Goal: Ask a question

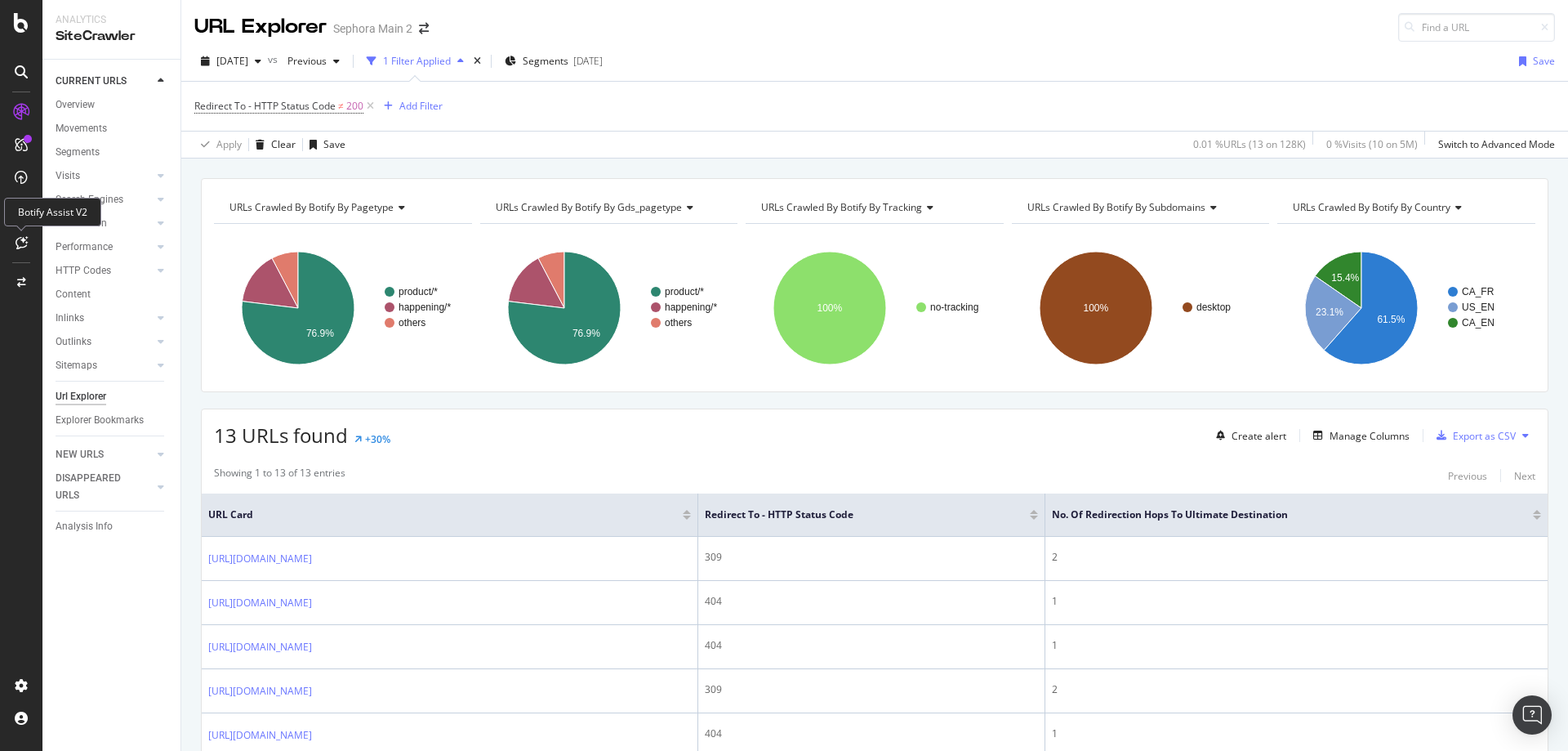
click at [20, 248] on icon at bounding box center [21, 242] width 12 height 13
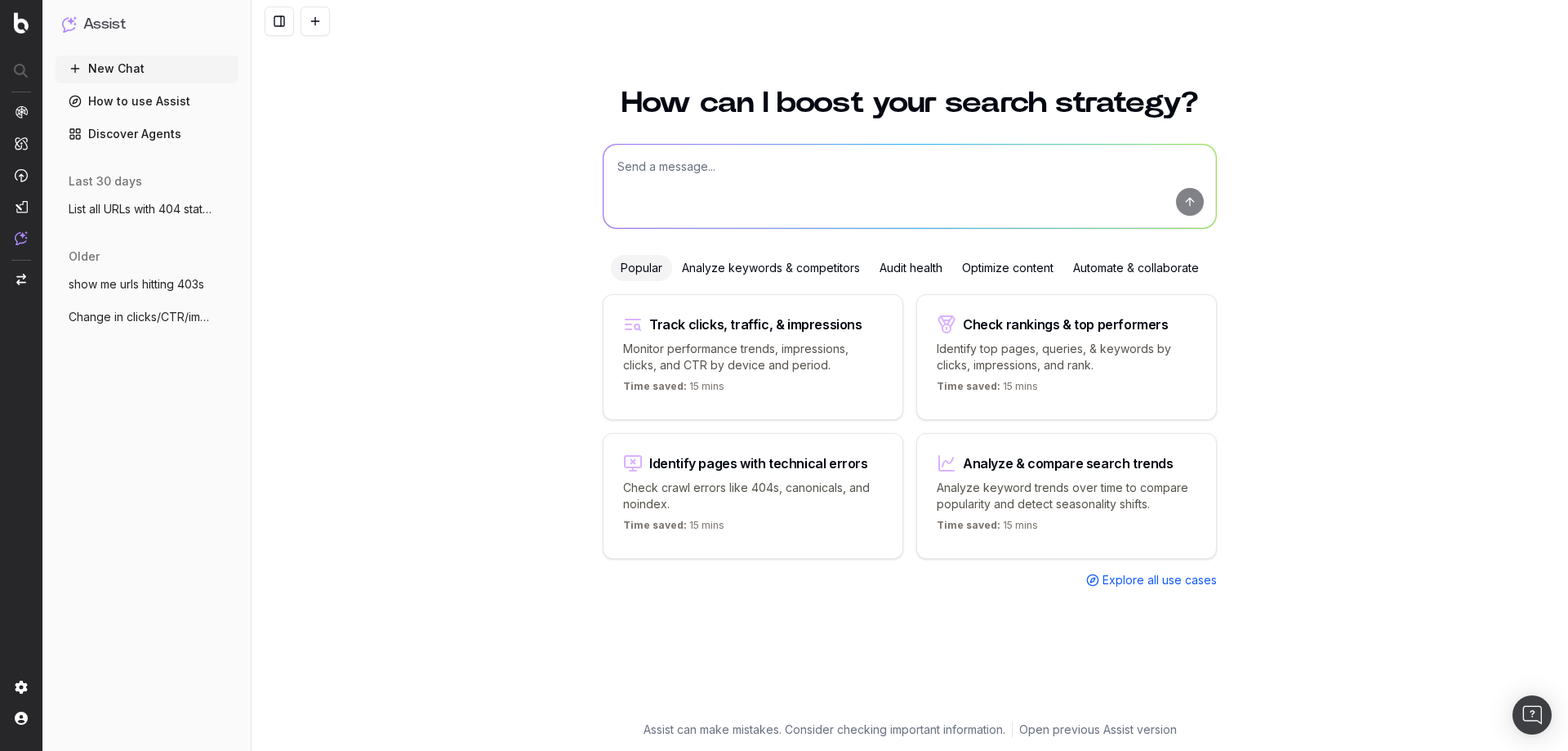
click at [920, 270] on div "Audit health" at bounding box center [910, 268] width 83 height 26
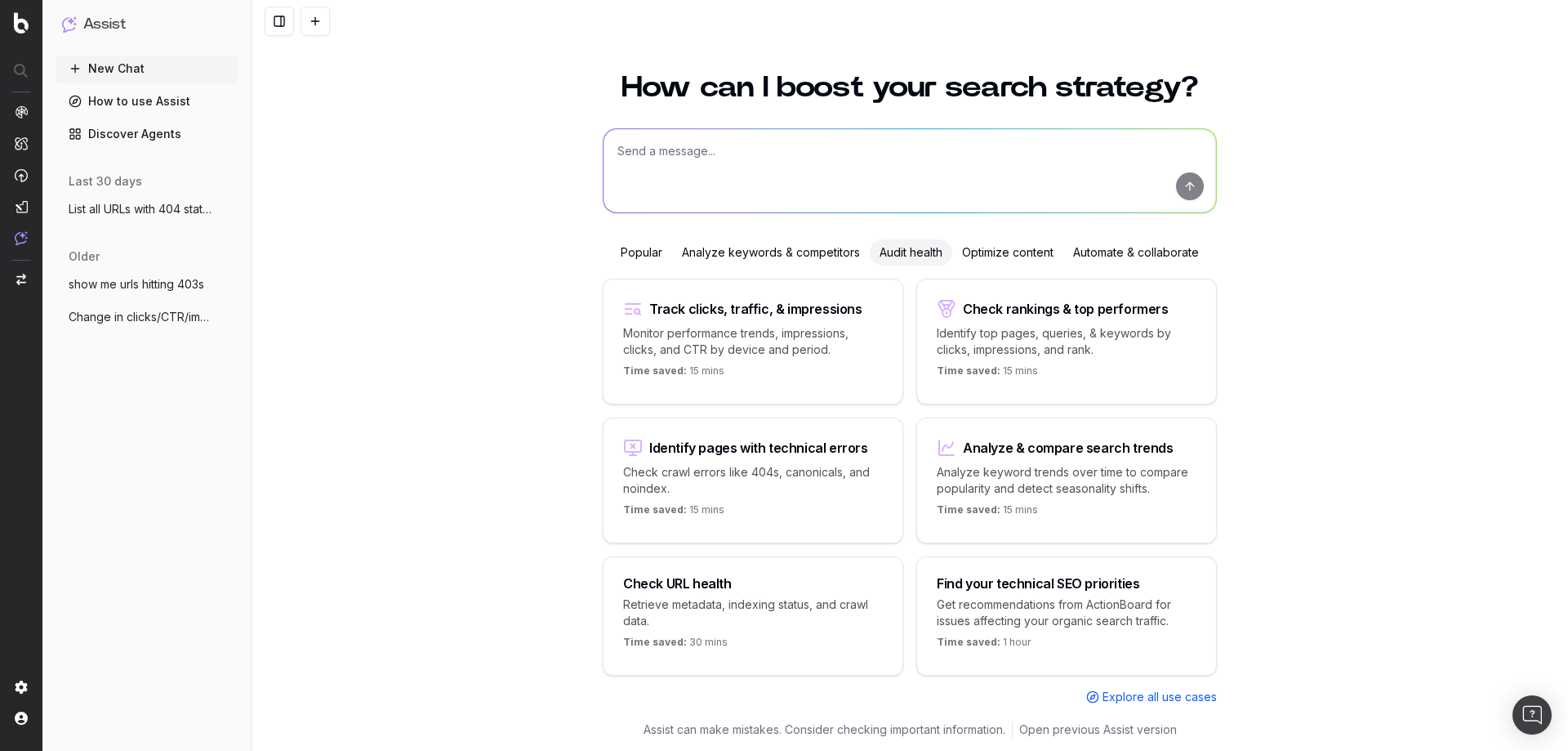
scroll to position [22, 0]
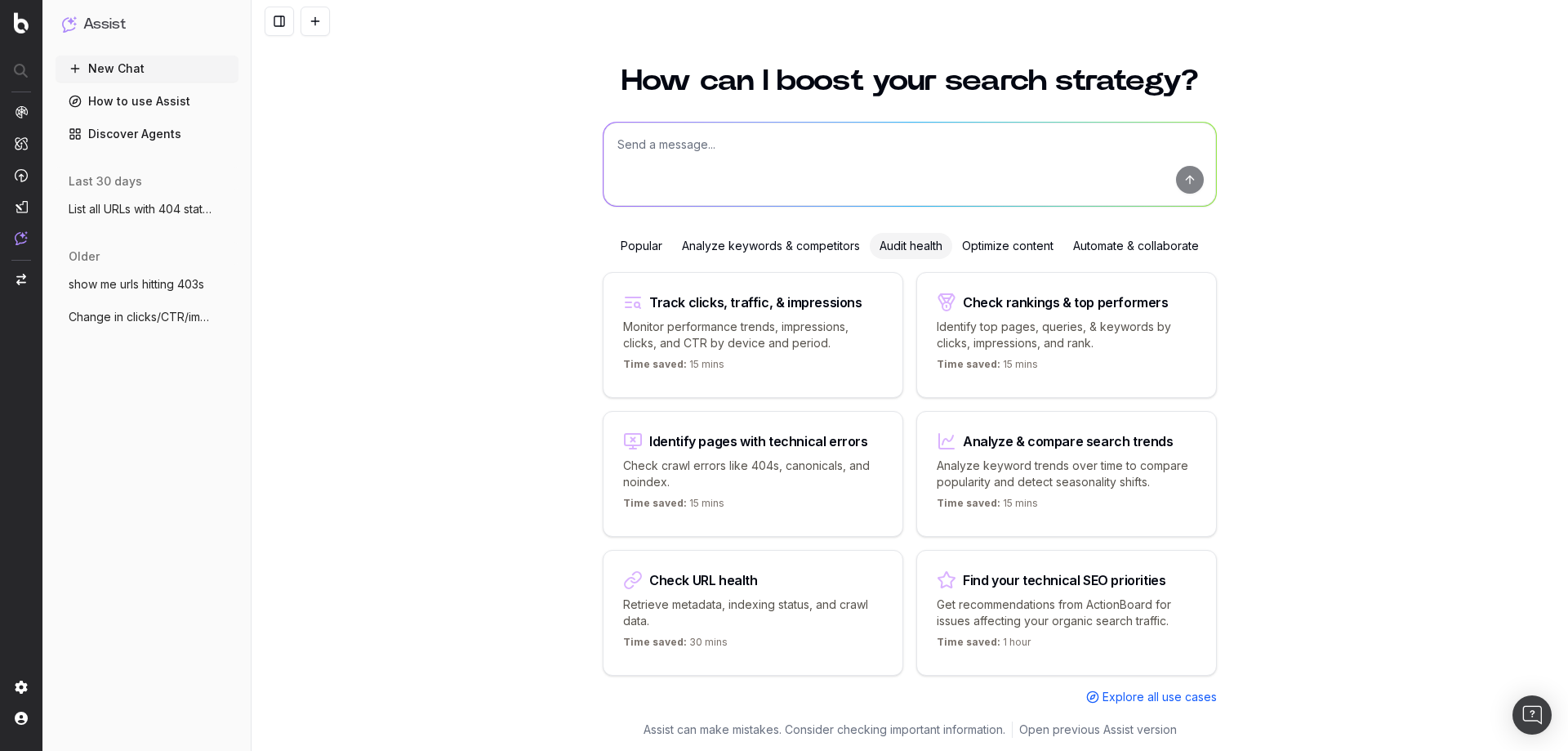
click at [1088, 576] on div "Find your technical SEO priorities" at bounding box center [1064, 580] width 203 height 13
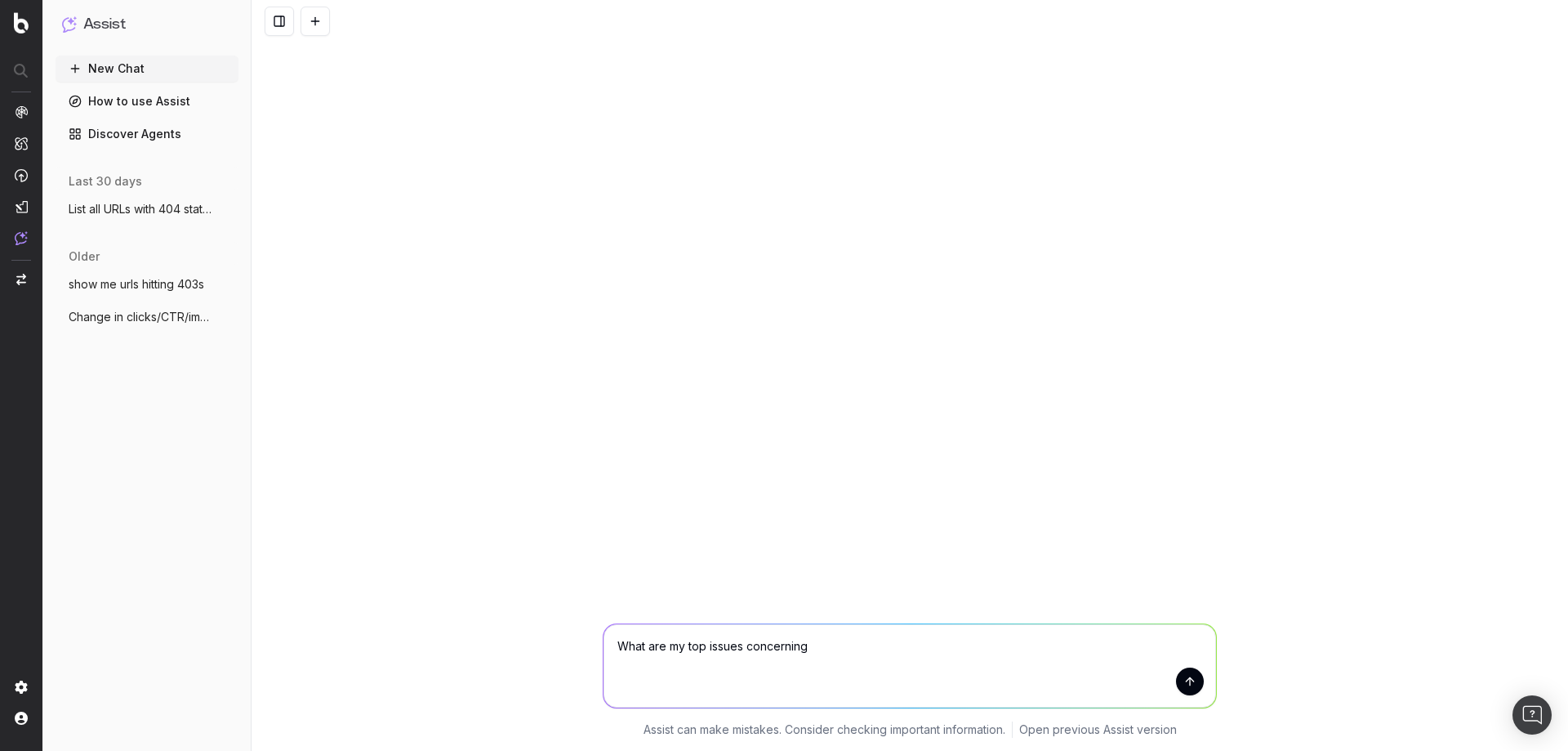
click at [835, 650] on textarea "What are my top issues concerning" at bounding box center [909, 666] width 613 height 84
type textarea "What are my top issues concerning crawlability and indexation"
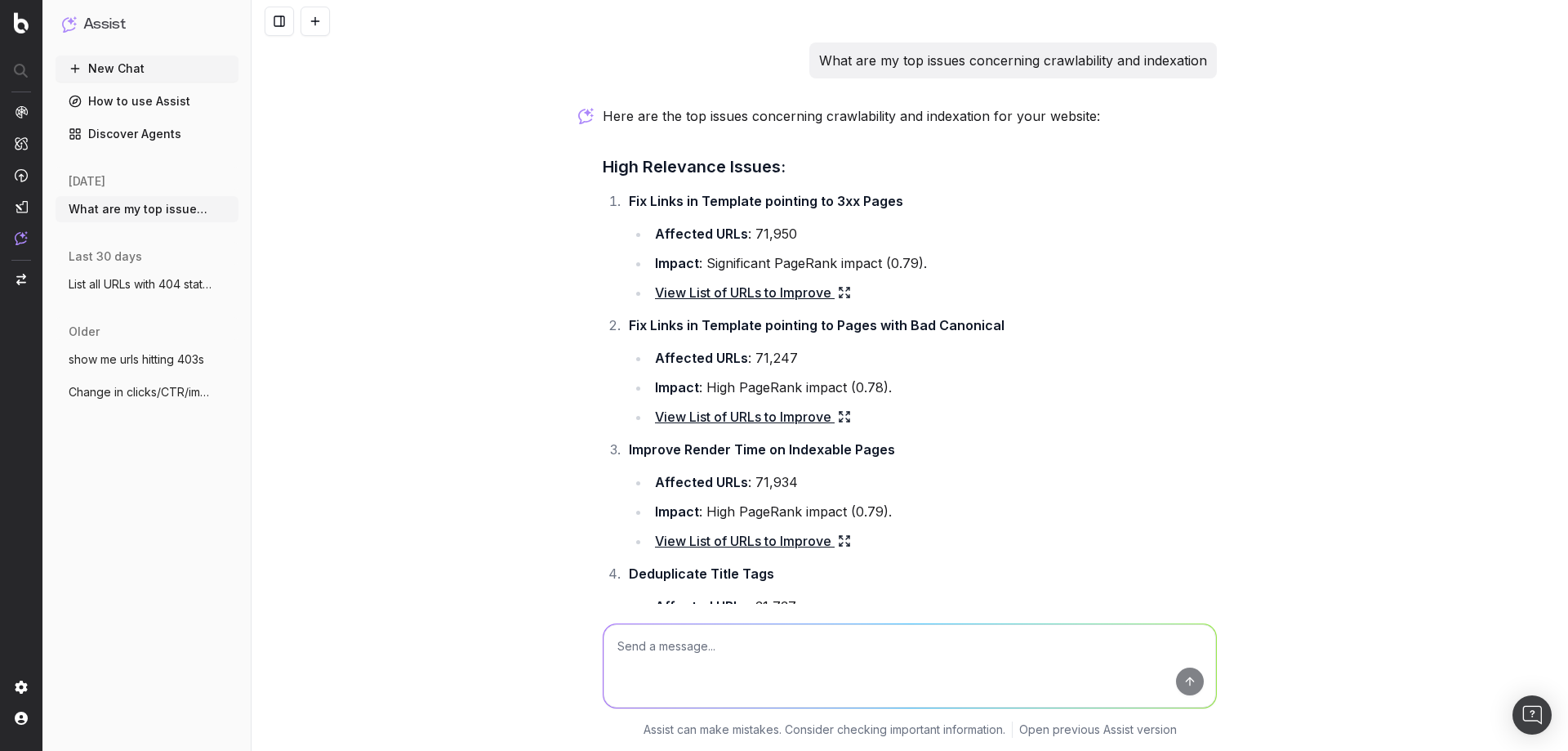
click at [170, 137] on link "Discover Agents" at bounding box center [147, 134] width 183 height 26
click at [116, 137] on link "Discover Agents" at bounding box center [147, 134] width 183 height 26
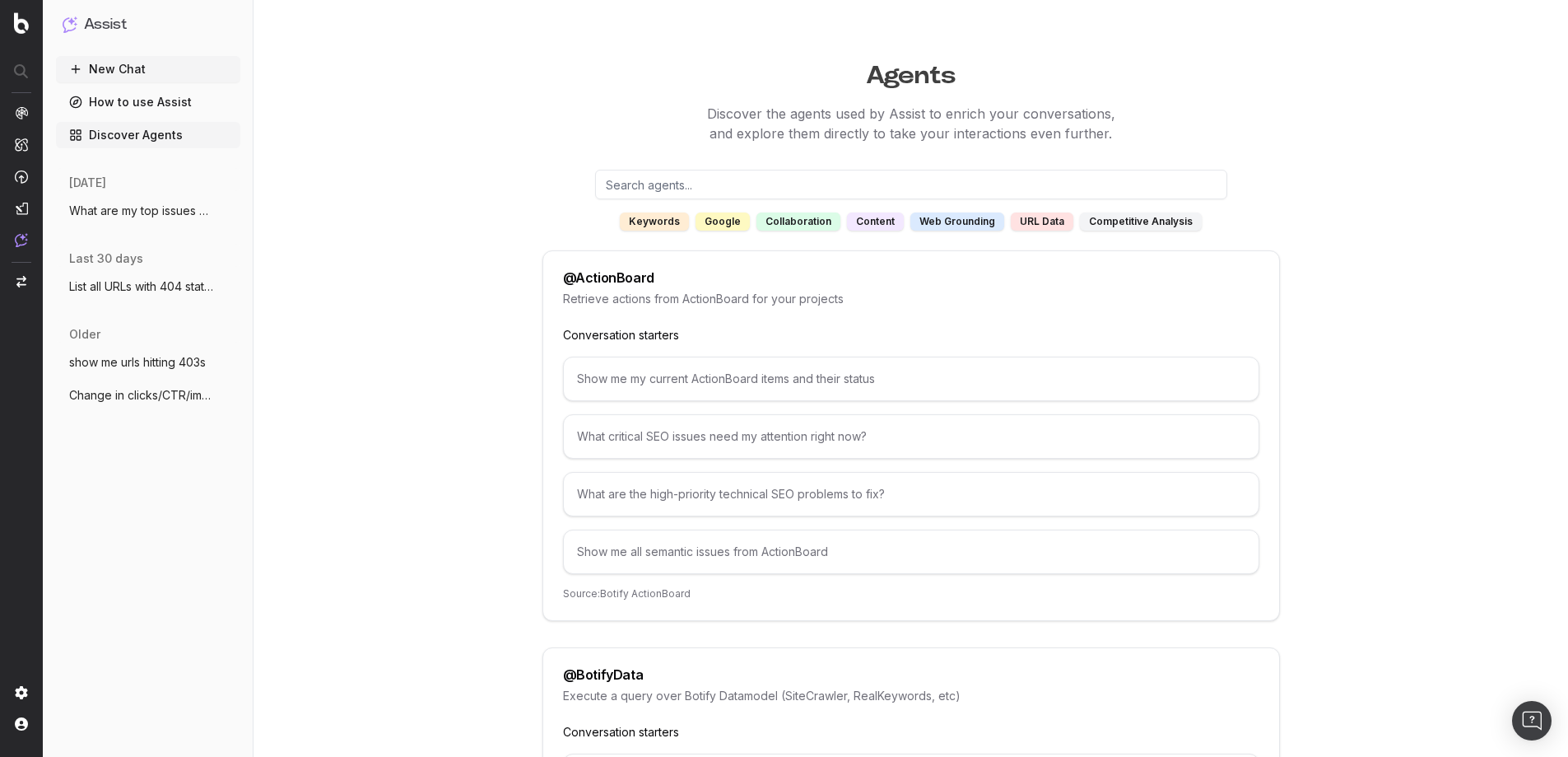
click at [1000, 436] on div "What critical SEO issues need my attention right now?" at bounding box center [911, 436] width 697 height 45
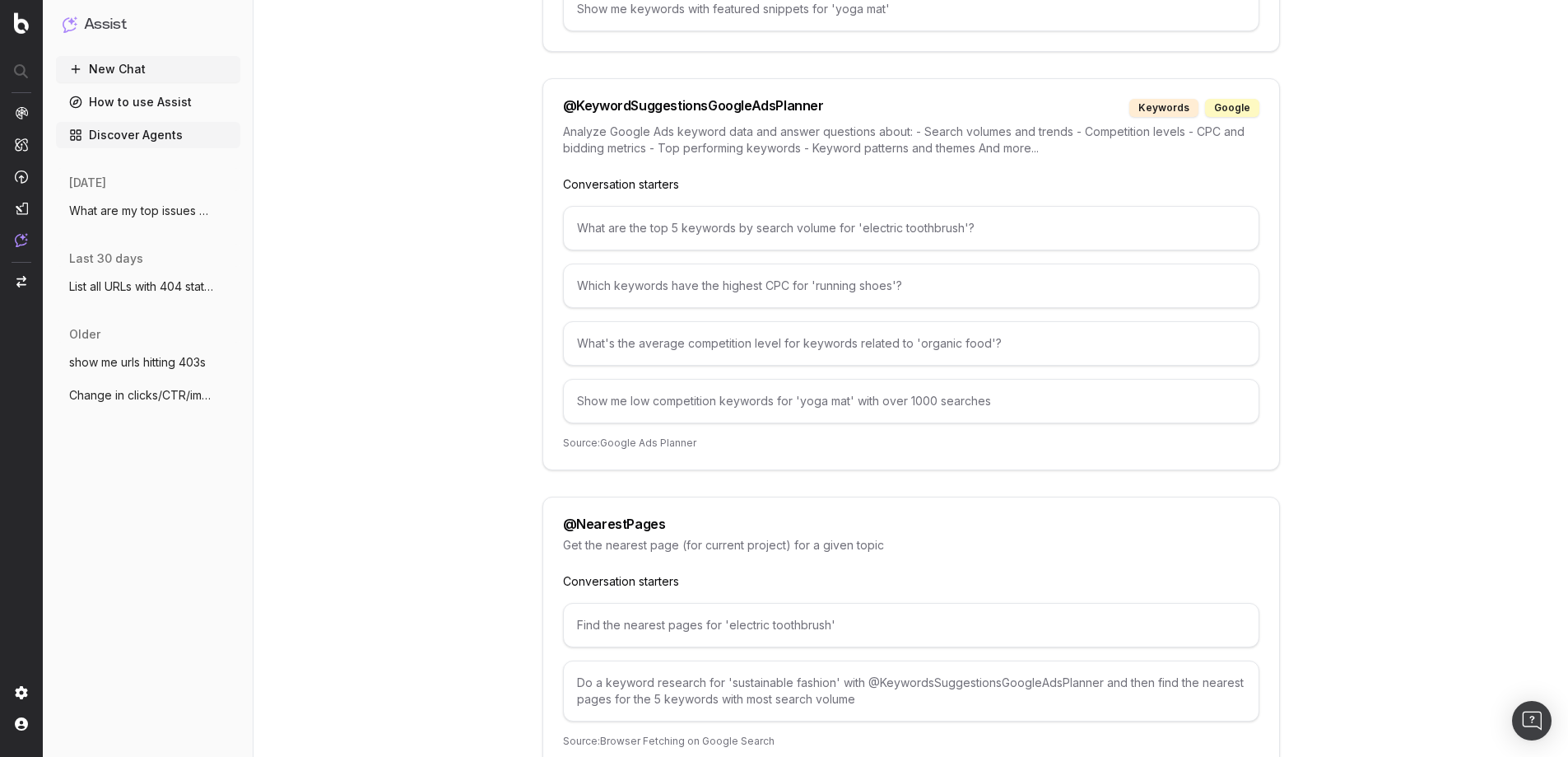
scroll to position [5845, 0]
